Goal: Book appointment/travel/reservation

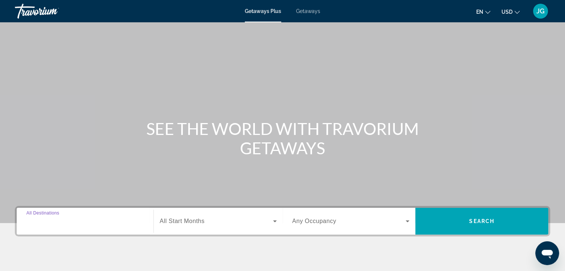
click at [80, 221] on input "Destination All Destinations" at bounding box center [84, 221] width 117 height 9
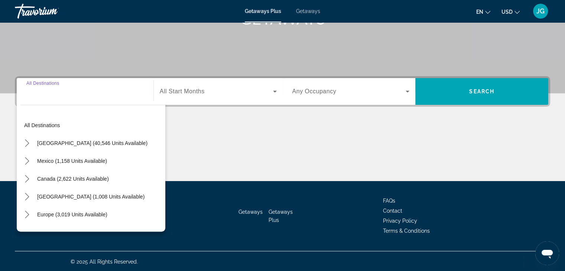
scroll to position [130, 0]
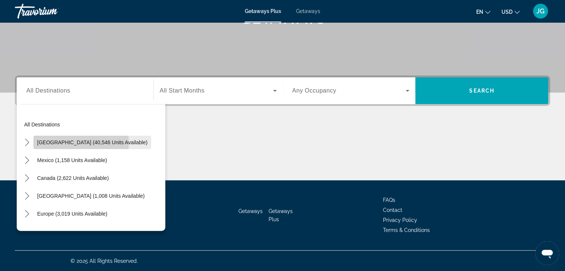
click at [81, 143] on span "United States (40,546 units available)" at bounding box center [92, 142] width 110 height 6
type input "**********"
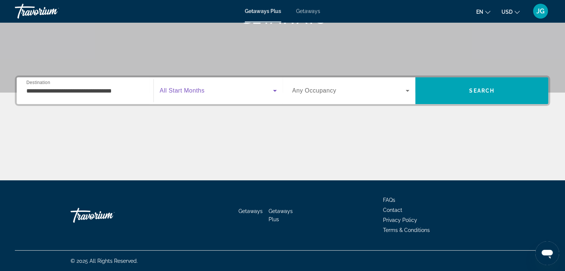
click at [272, 90] on icon "Search widget" at bounding box center [275, 90] width 9 height 9
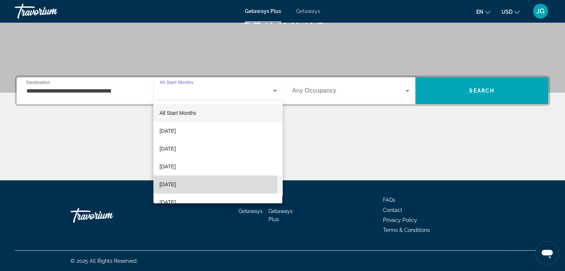
click at [176, 182] on span "January 2026" at bounding box center [167, 184] width 16 height 9
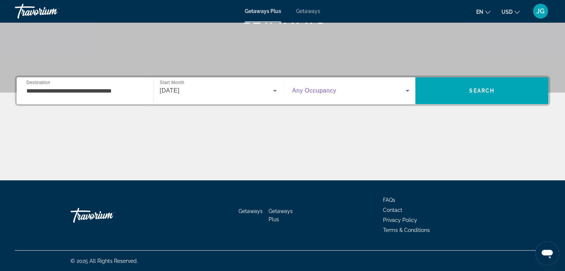
click at [407, 91] on icon "Search widget" at bounding box center [408, 91] width 4 height 2
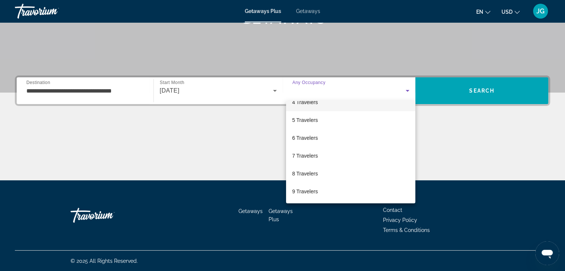
scroll to position [65, 0]
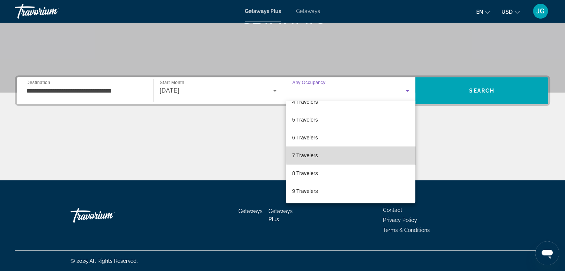
click at [380, 153] on mat-option "7 Travelers" at bounding box center [350, 155] width 129 height 18
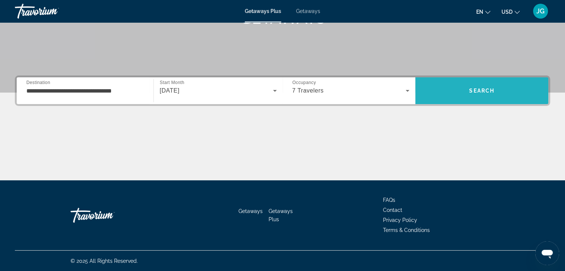
click at [486, 90] on span "Search" at bounding box center [481, 91] width 25 height 6
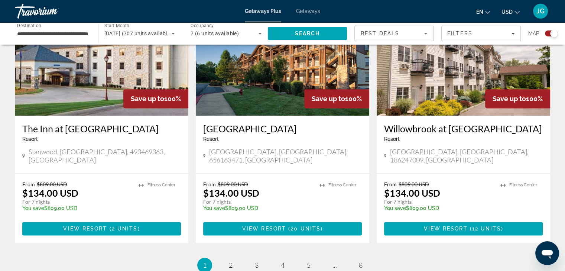
scroll to position [1110, 0]
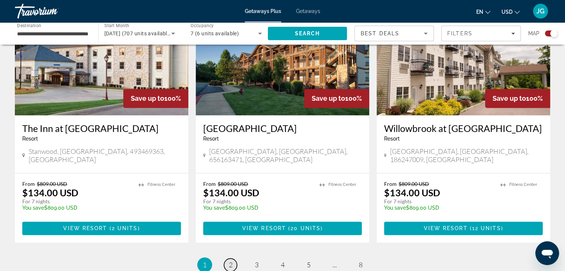
click at [232, 260] on span "2" at bounding box center [231, 264] width 4 height 8
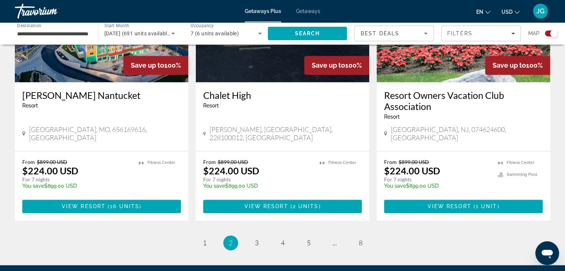
scroll to position [1154, 0]
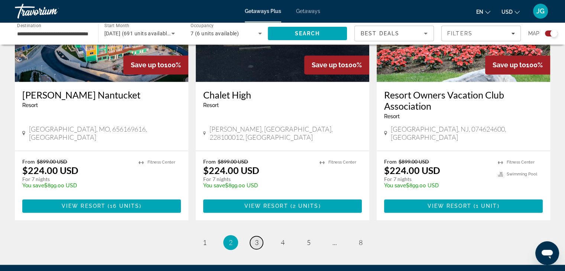
click at [259, 236] on link "page 3" at bounding box center [256, 242] width 13 height 13
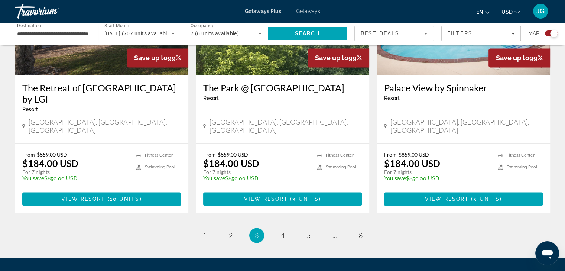
scroll to position [1151, 0]
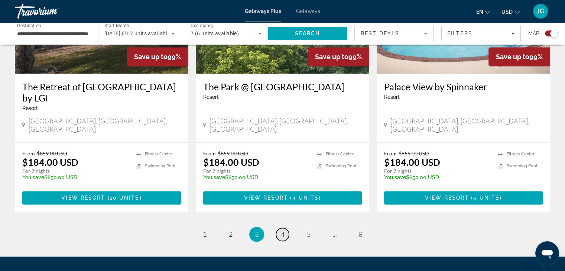
click at [282, 230] on span "4" at bounding box center [283, 234] width 4 height 8
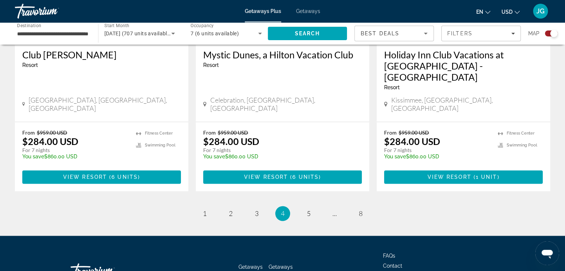
scroll to position [1172, 0]
click at [311, 207] on link "page 5" at bounding box center [308, 213] width 13 height 13
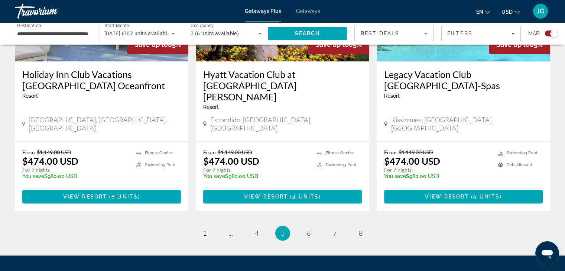
scroll to position [1177, 0]
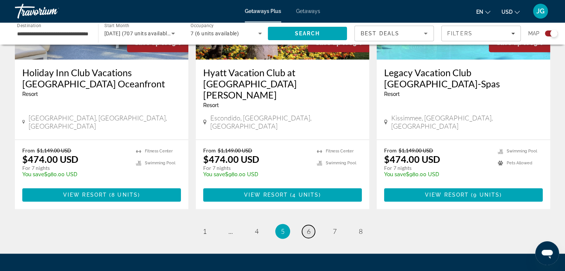
click at [310, 227] on span "6" at bounding box center [309, 231] width 4 height 8
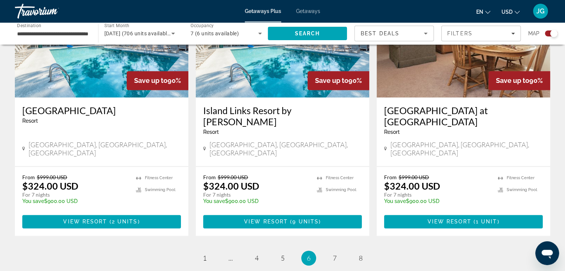
scroll to position [1151, 0]
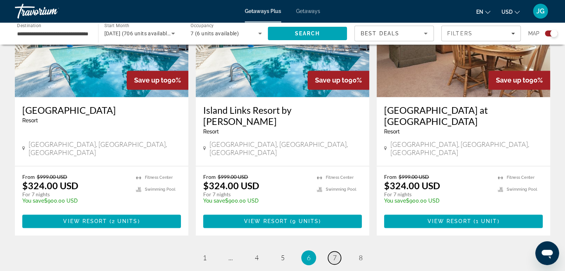
click at [335, 253] on span "7" at bounding box center [335, 257] width 4 height 8
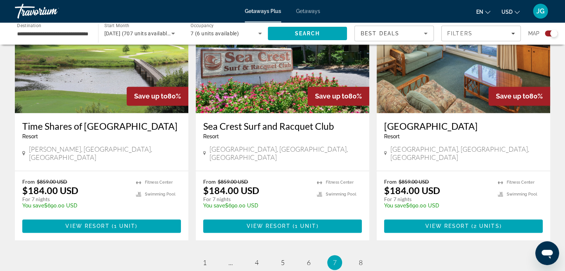
scroll to position [1112, 0]
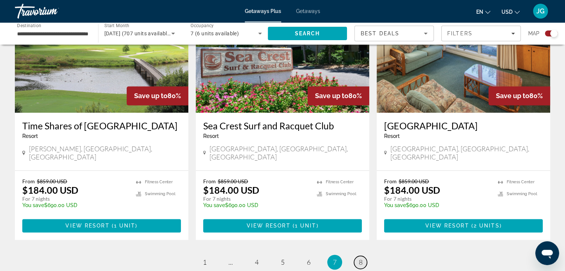
click at [365, 256] on link "page 8" at bounding box center [360, 262] width 13 height 13
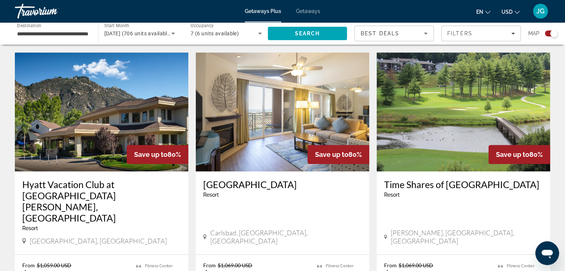
scroll to position [776, 0]
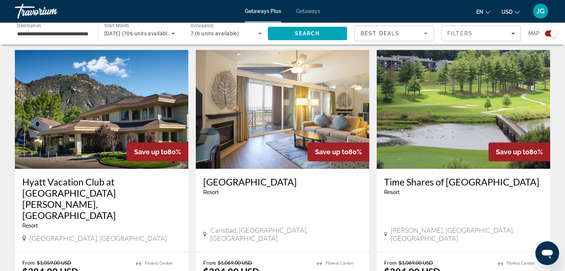
click at [98, 157] on img "Main content" at bounding box center [102, 109] width 174 height 119
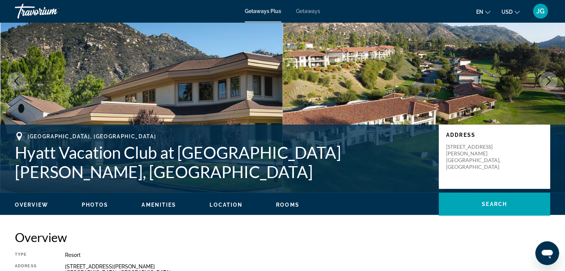
scroll to position [53, 0]
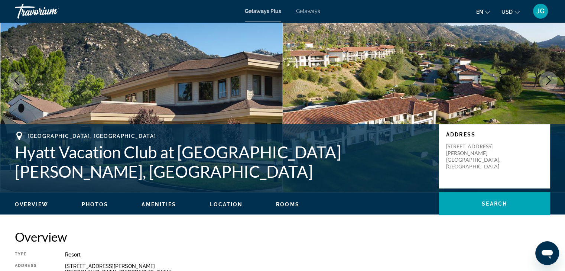
click at [97, 203] on span "Photos" at bounding box center [95, 204] width 27 height 6
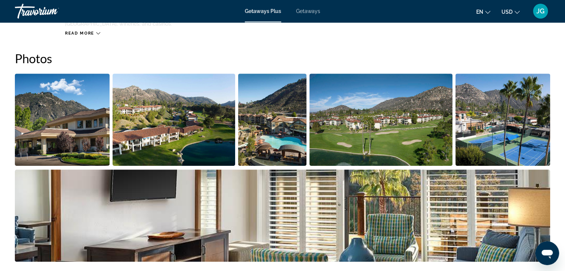
scroll to position [331, 0]
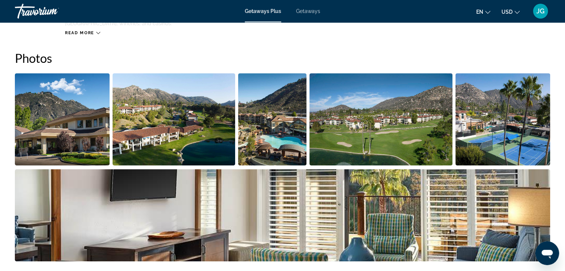
click at [66, 150] on img "Open full-screen image slider" at bounding box center [62, 119] width 95 height 92
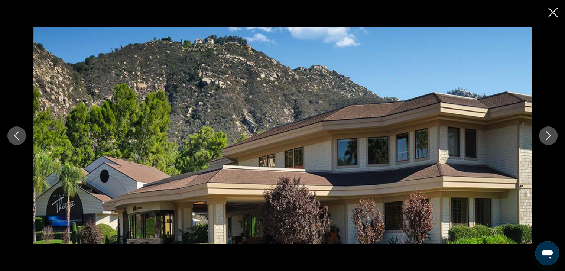
scroll to position [453, 0]
click at [551, 136] on icon "Next image" at bounding box center [548, 135] width 9 height 9
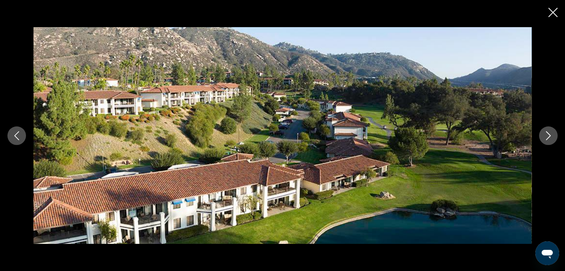
click at [551, 136] on icon "Next image" at bounding box center [548, 135] width 9 height 9
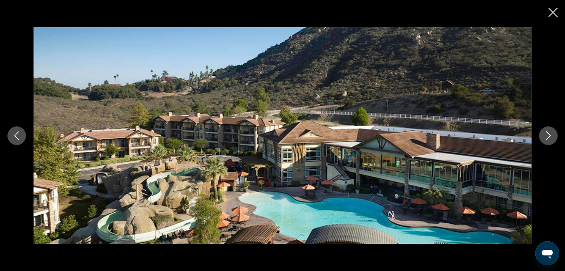
click at [551, 136] on icon "Next image" at bounding box center [548, 135] width 9 height 9
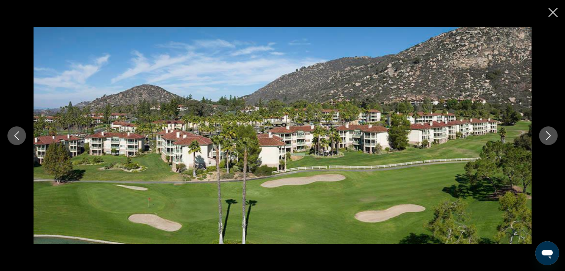
click at [551, 136] on icon "Next image" at bounding box center [548, 135] width 9 height 9
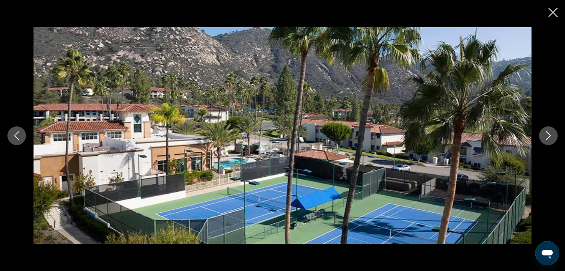
click at [551, 136] on icon "Next image" at bounding box center [548, 135] width 9 height 9
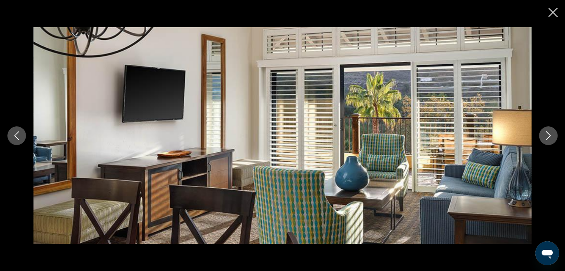
click at [551, 136] on icon "Next image" at bounding box center [548, 135] width 9 height 9
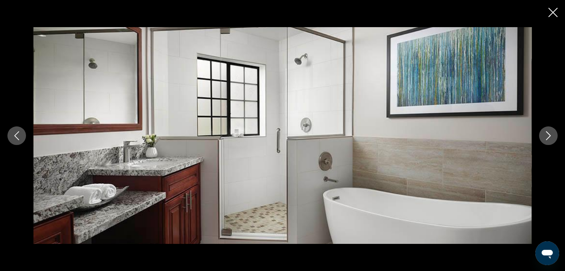
click at [551, 136] on icon "Next image" at bounding box center [548, 135] width 9 height 9
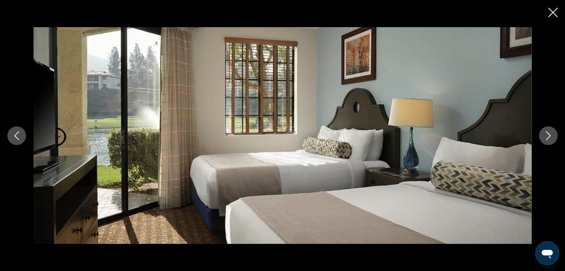
click at [551, 136] on icon "Next image" at bounding box center [548, 135] width 9 height 9
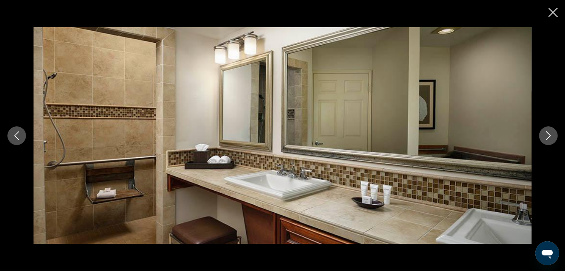
click at [551, 136] on icon "Next image" at bounding box center [548, 135] width 9 height 9
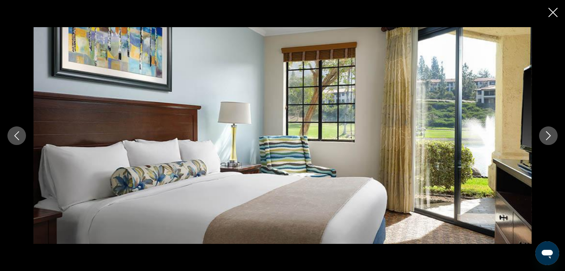
click at [551, 136] on icon "Next image" at bounding box center [548, 135] width 9 height 9
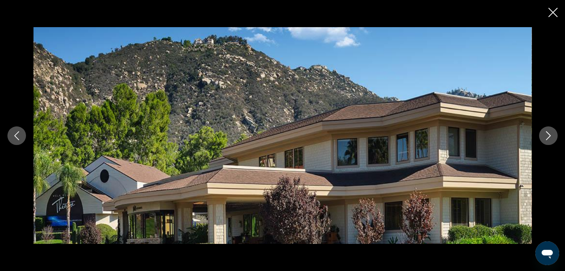
click at [551, 136] on icon "Next image" at bounding box center [548, 135] width 9 height 9
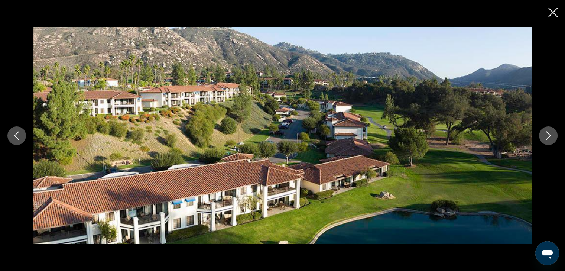
click at [551, 136] on icon "Next image" at bounding box center [548, 135] width 9 height 9
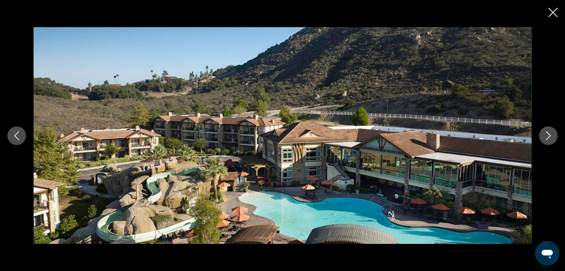
click at [551, 16] on icon "Close slideshow" at bounding box center [552, 12] width 9 height 9
